Goal: Task Accomplishment & Management: Manage account settings

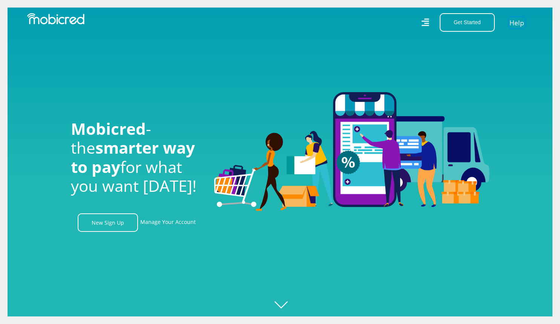
click at [520, 25] on link "Help" at bounding box center [516, 22] width 15 height 11
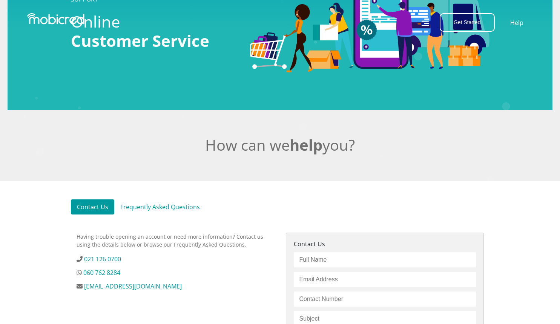
scroll to position [113, 0]
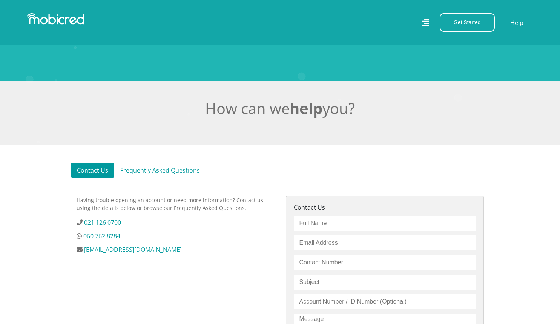
click at [185, 176] on link "Frequently Asked Questions" at bounding box center [160, 170] width 92 height 15
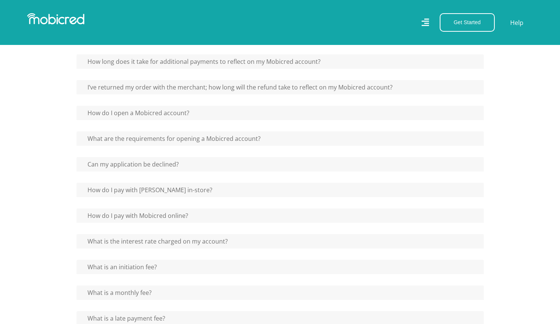
scroll to position [340, 0]
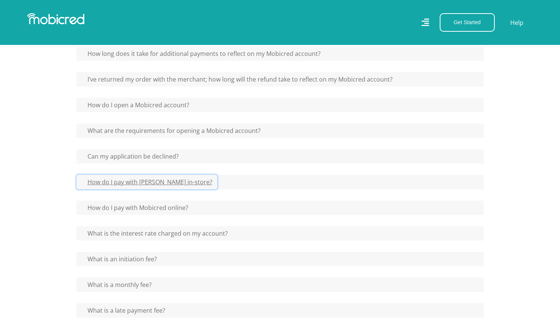
click at [131, 188] on button "How do I pay with [PERSON_NAME] in-store?" at bounding box center [147, 182] width 141 height 14
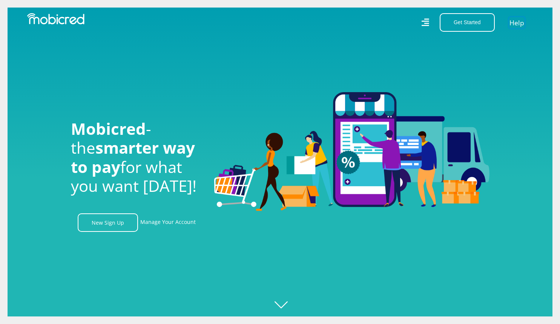
click at [522, 25] on link "Help" at bounding box center [516, 22] width 15 height 11
drag, startPoint x: 82, startPoint y: 128, endPoint x: 235, endPoint y: 176, distance: 161.0
click at [235, 176] on div "Mobicred - the smarter way to pay for what you want today! New Sign Up Manage Y…" at bounding box center [280, 162] width 430 height 140
click at [264, 229] on div at bounding box center [352, 162] width 287 height 140
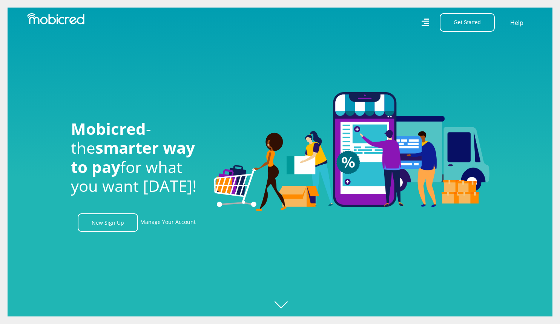
click at [164, 240] on div at bounding box center [288, 162] width 560 height 324
click at [229, 227] on div at bounding box center [352, 162] width 287 height 140
click at [178, 222] on link "Manage Your Account" at bounding box center [167, 222] width 55 height 18
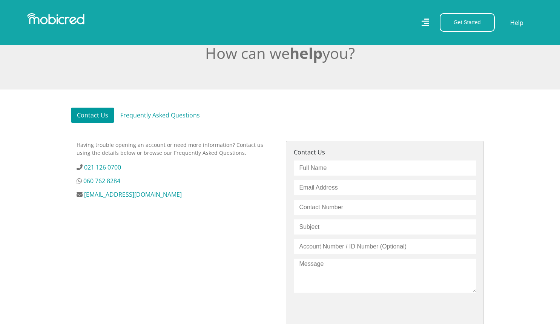
scroll to position [226, 0]
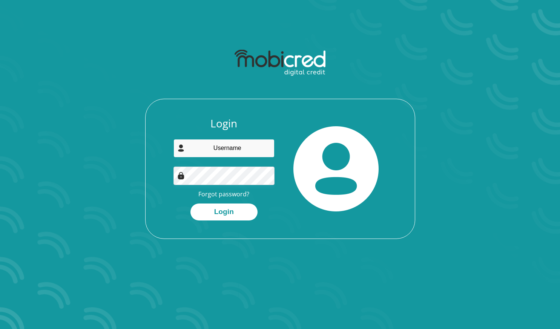
click at [212, 148] on input "email" at bounding box center [224, 148] width 101 height 18
type input "[EMAIL_ADDRESS][DOMAIN_NAME]"
